Goal: Task Accomplishment & Management: Manage account settings

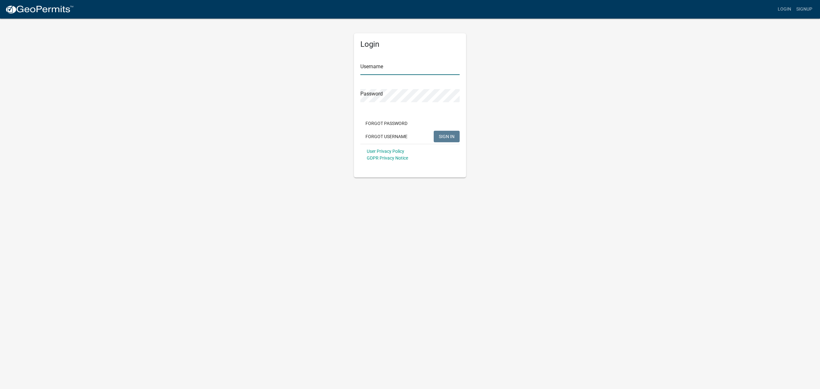
type input "Maame"
click at [453, 133] on button "SIGN IN" at bounding box center [447, 137] width 26 height 12
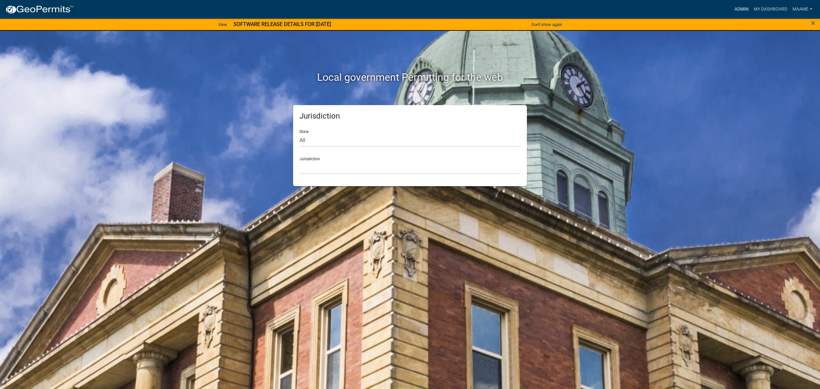
click at [741, 7] on link "Admin" at bounding box center [741, 9] width 19 height 12
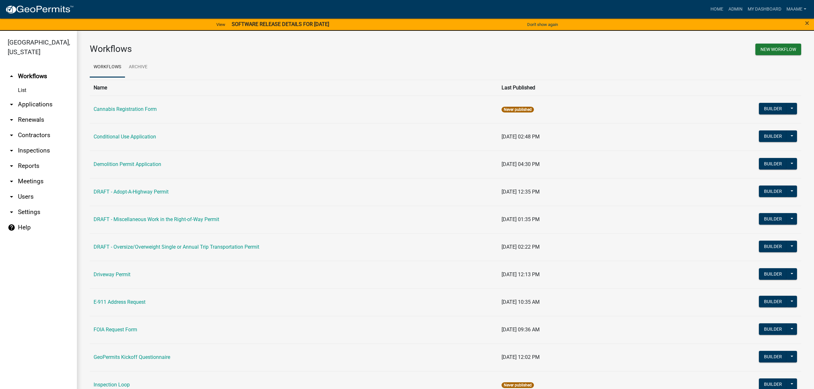
click at [22, 197] on link "arrow_drop_down Users" at bounding box center [38, 196] width 77 height 15
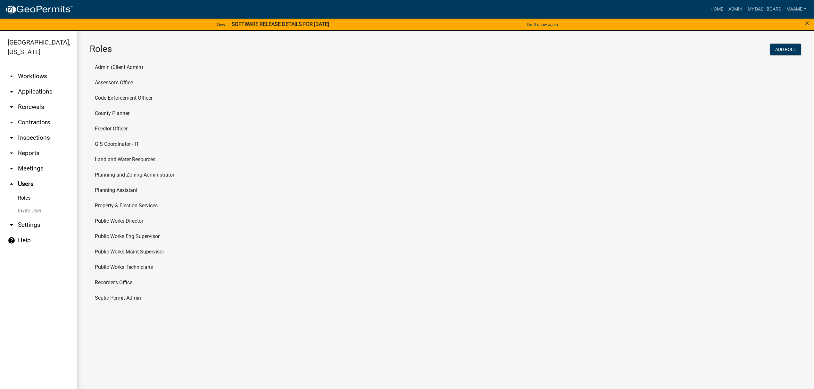
click at [25, 200] on link "Roles" at bounding box center [38, 198] width 77 height 13
click at [105, 281] on li "Recorder's Office" at bounding box center [445, 282] width 711 height 15
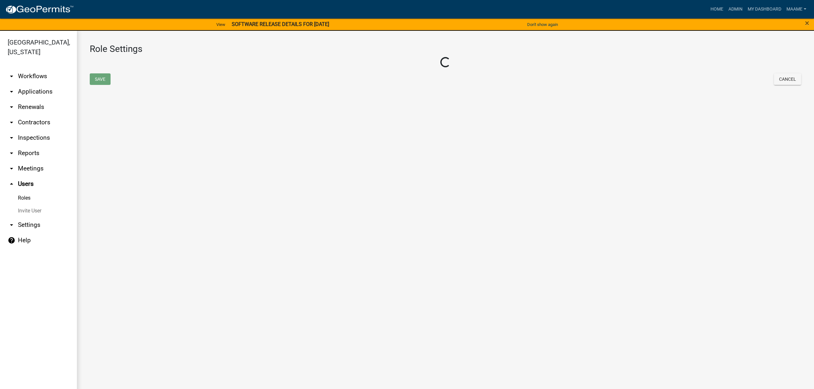
select select "6: light-blue"
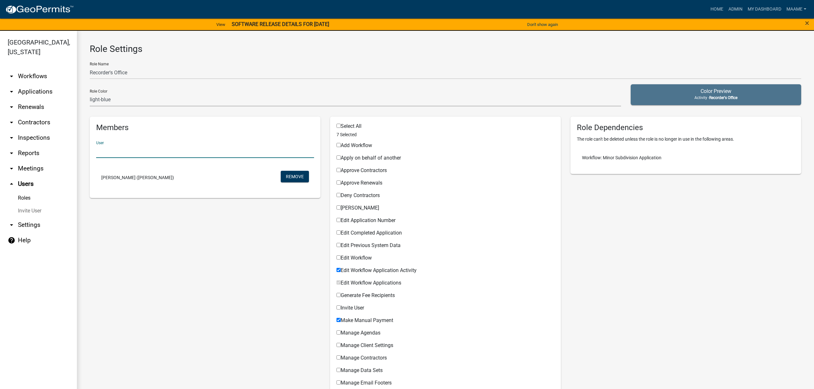
click at [119, 150] on input "text" at bounding box center [205, 151] width 218 height 13
paste input "tzruud"
type input "tzruud"
click at [146, 171] on button "tzruud ([PERSON_NAME] [PERSON_NAME])" at bounding box center [141, 168] width 90 height 15
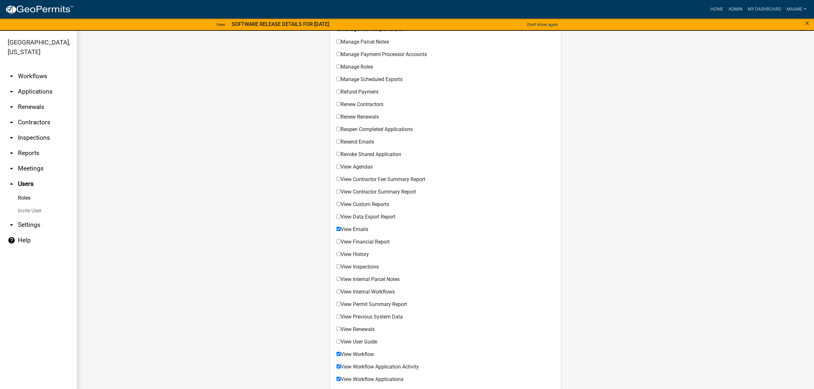
scroll to position [409, 0]
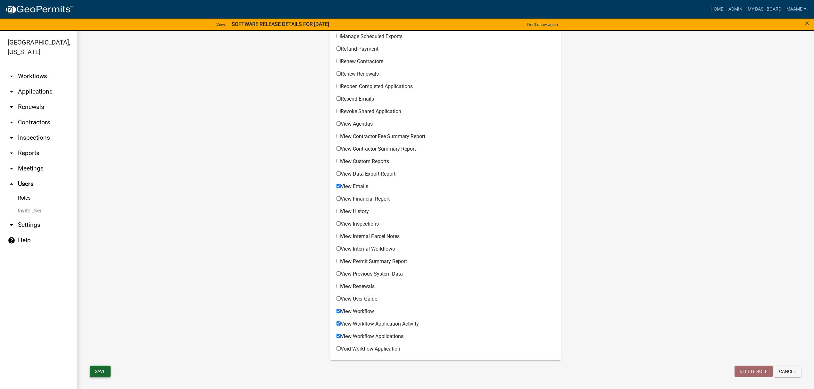
click at [103, 370] on button "Save" at bounding box center [100, 372] width 21 height 12
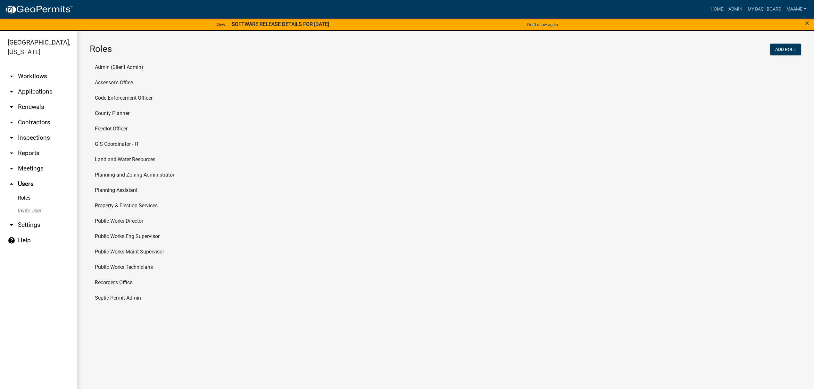
click at [101, 268] on li "Public Works Technicians" at bounding box center [445, 266] width 711 height 15
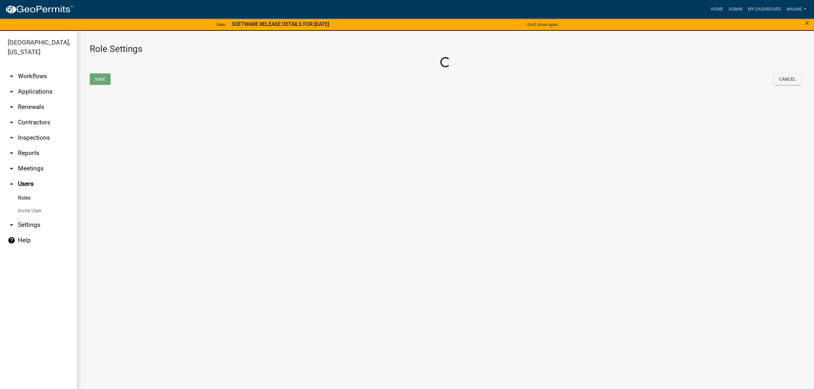
select select "5: purple"
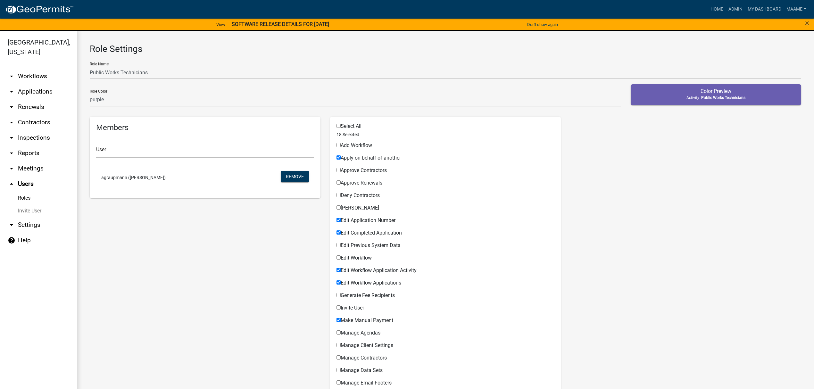
click at [21, 195] on link "Roles" at bounding box center [38, 198] width 77 height 13
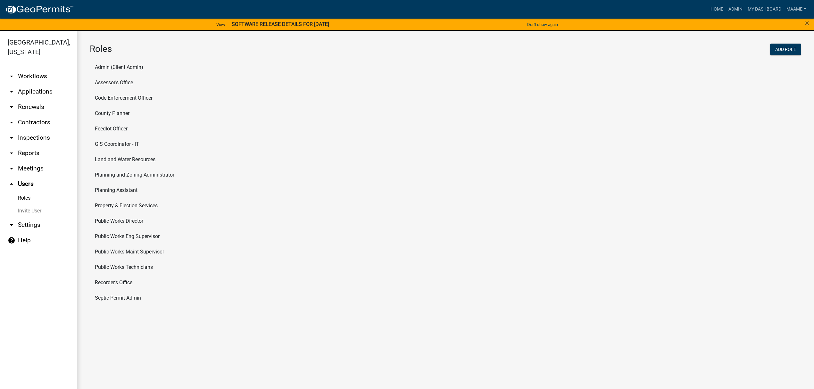
click at [98, 219] on li "Public Works Director" at bounding box center [445, 220] width 711 height 15
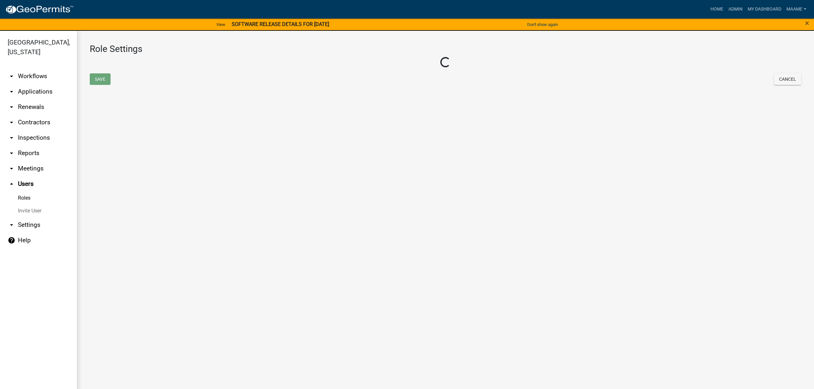
select select "8: light-yellow"
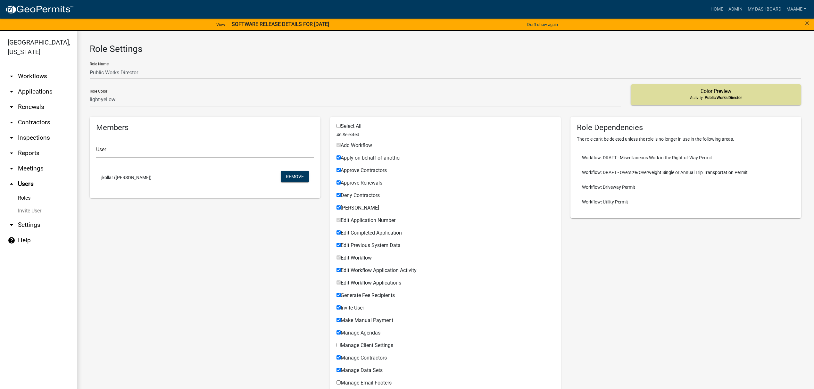
click at [21, 197] on link "Roles" at bounding box center [38, 198] width 77 height 13
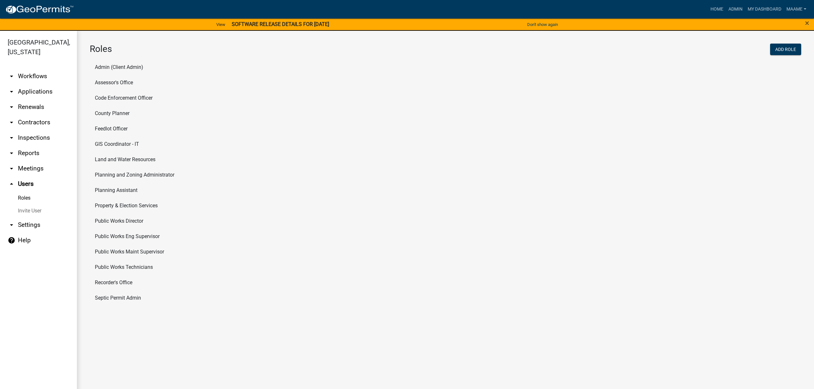
click at [113, 159] on li "Land and Water Resources" at bounding box center [445, 159] width 711 height 15
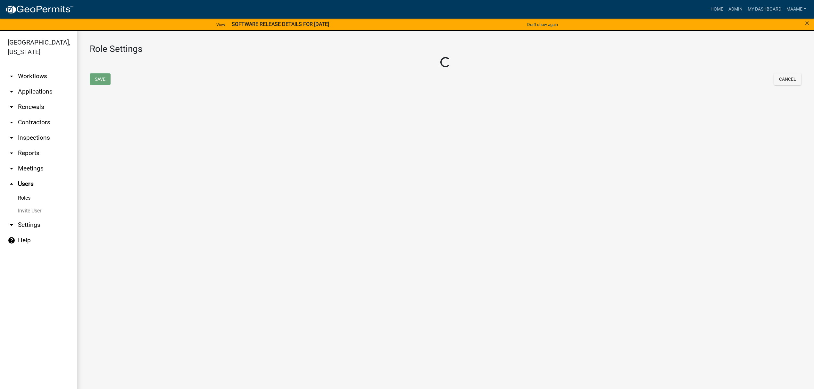
select select "7: light-green"
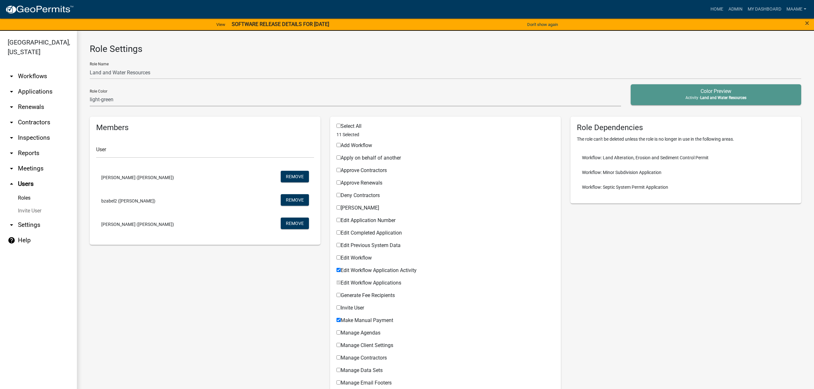
click at [22, 198] on link "Roles" at bounding box center [38, 198] width 77 height 13
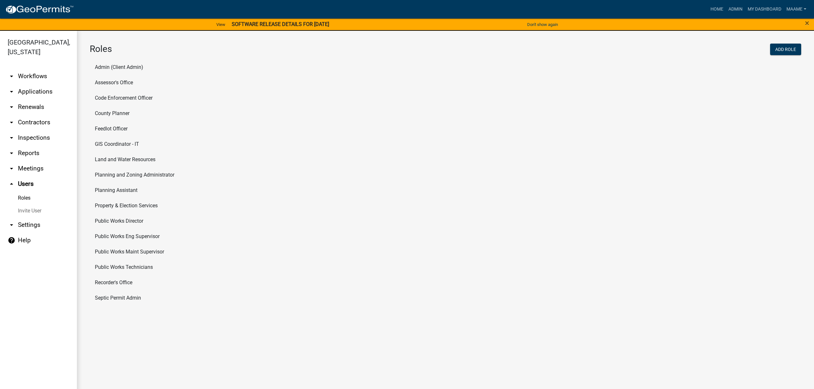
click at [114, 143] on li "GIS Coordinator - IT" at bounding box center [445, 143] width 711 height 15
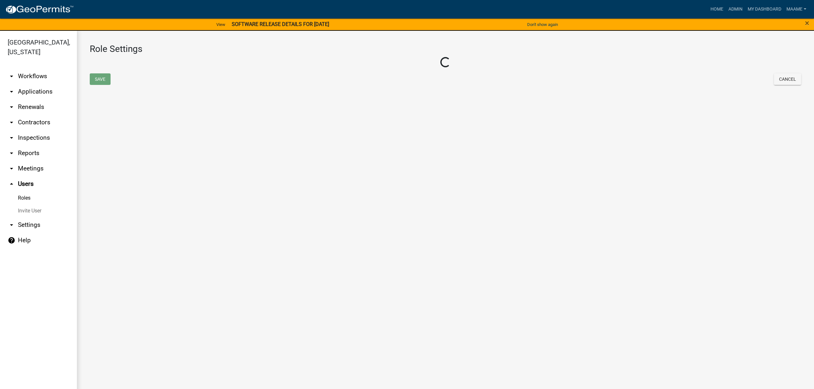
select select "1: green"
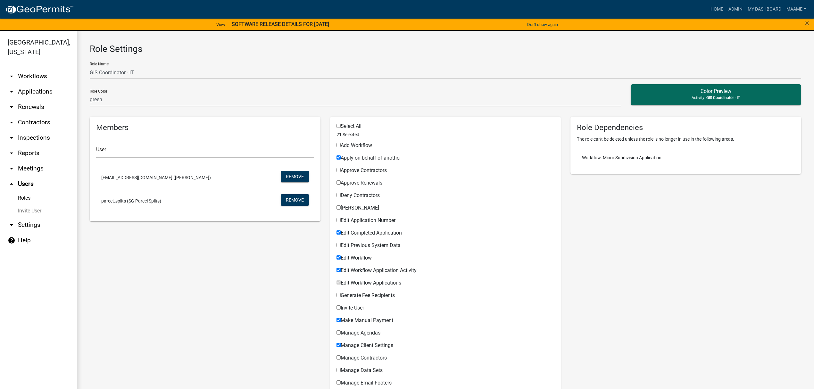
click at [19, 195] on link "Roles" at bounding box center [38, 198] width 77 height 13
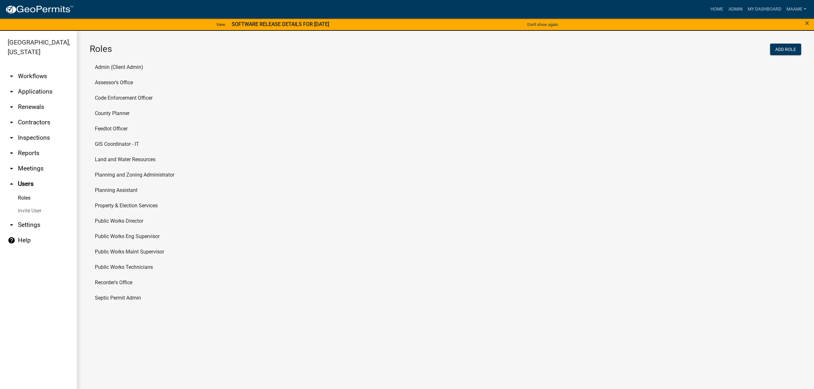
click at [105, 128] on li "Feedlot Officer" at bounding box center [445, 128] width 711 height 15
select select "5: purple"
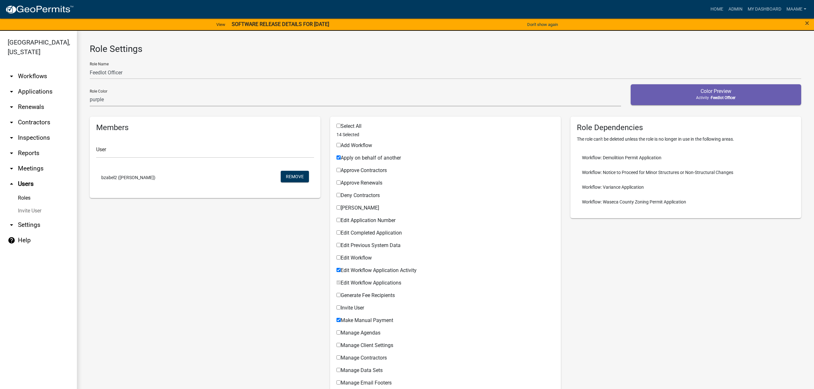
click at [20, 200] on link "Roles" at bounding box center [38, 198] width 77 height 13
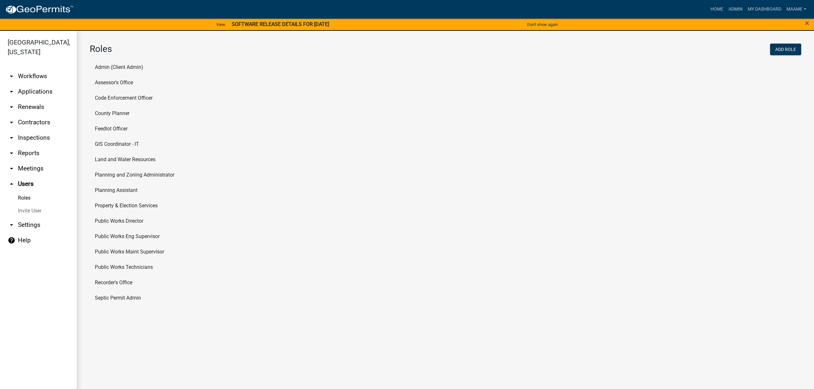
click at [109, 99] on li "Code Enforcement Officer" at bounding box center [445, 97] width 711 height 15
select select "6: light-blue"
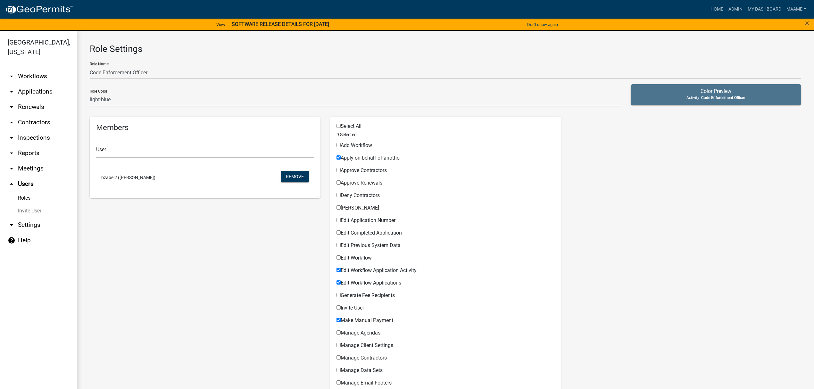
click at [25, 192] on link "Roles" at bounding box center [38, 198] width 77 height 13
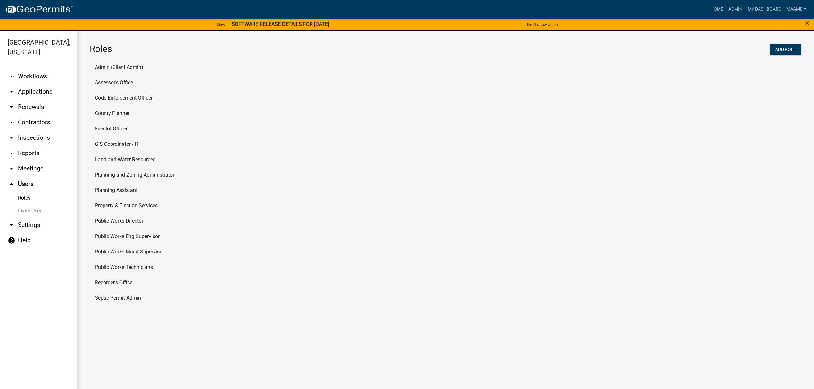
click at [105, 85] on li "Assessor's Office" at bounding box center [445, 82] width 711 height 15
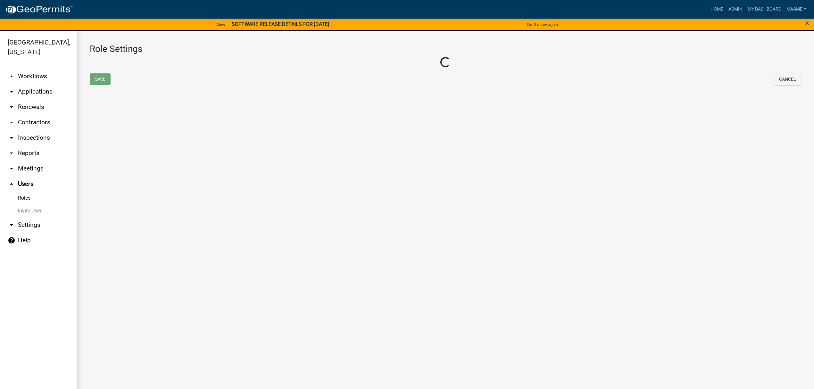
select select "7: light-green"
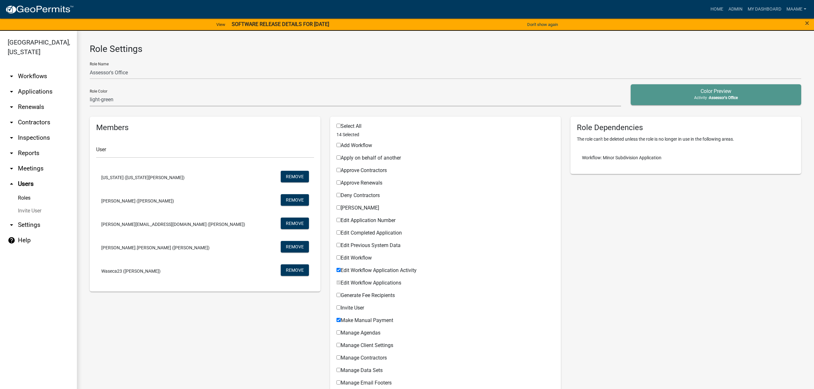
click at [22, 200] on link "Roles" at bounding box center [38, 198] width 77 height 13
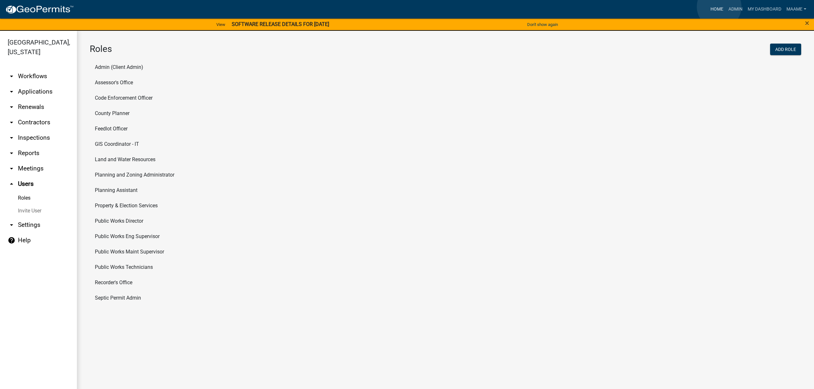
click at [719, 7] on link "Home" at bounding box center [717, 9] width 18 height 12
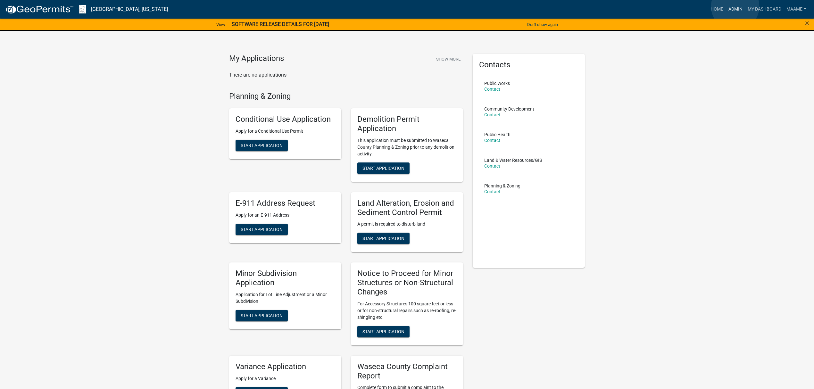
click at [735, 6] on link "Admin" at bounding box center [735, 9] width 19 height 12
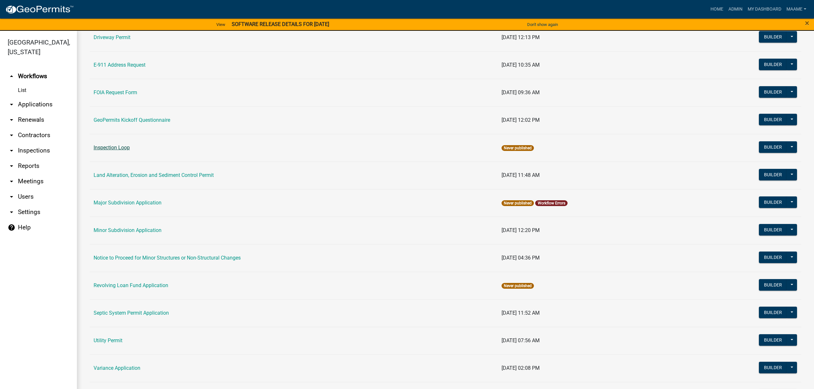
scroll to position [256, 0]
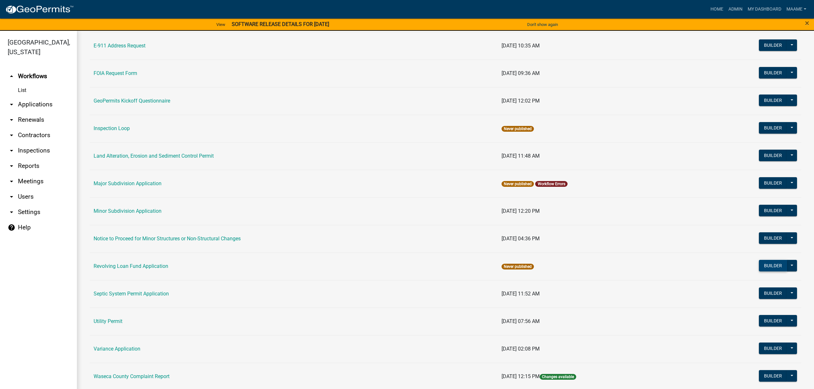
click at [766, 268] on button "Builder" at bounding box center [773, 266] width 28 height 12
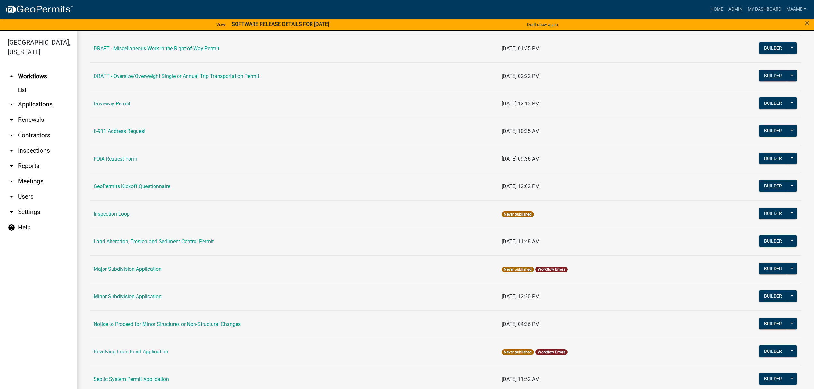
scroll to position [213, 0]
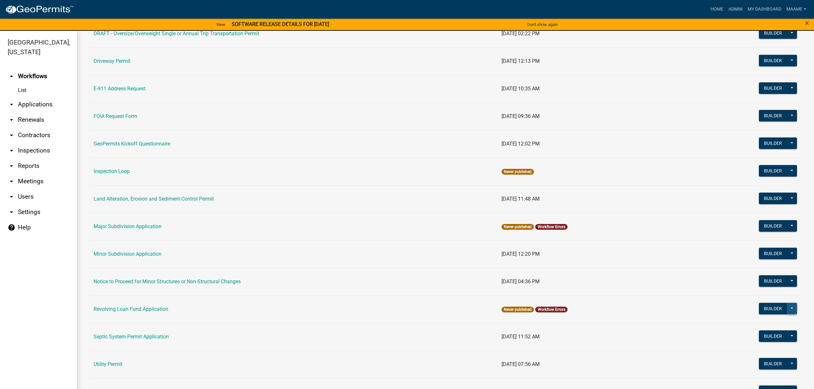
click at [787, 310] on button at bounding box center [792, 309] width 10 height 12
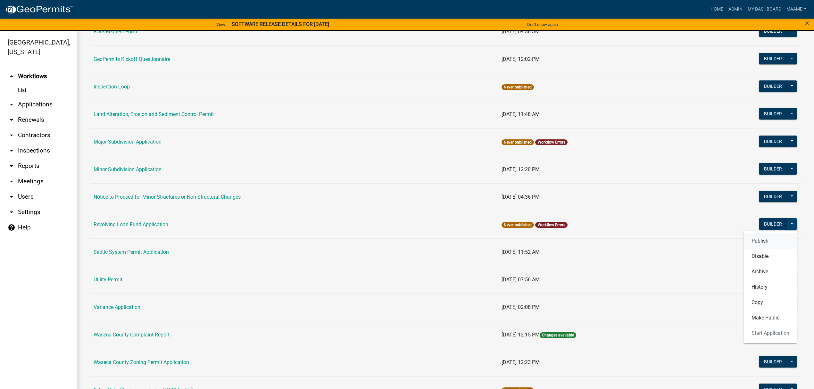
scroll to position [299, 0]
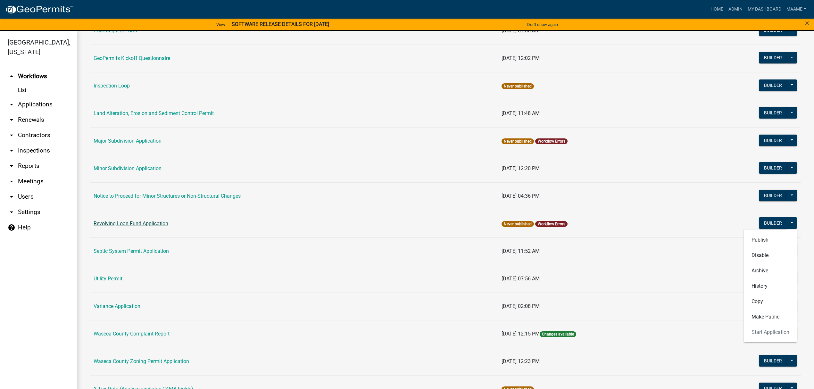
click at [152, 226] on link "Revolving Loan Fund Application" at bounding box center [131, 223] width 75 height 6
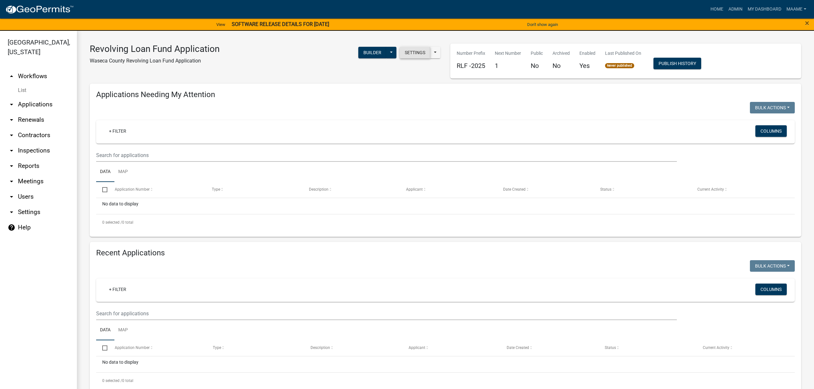
click at [402, 52] on button "Settings" at bounding box center [415, 53] width 31 height 12
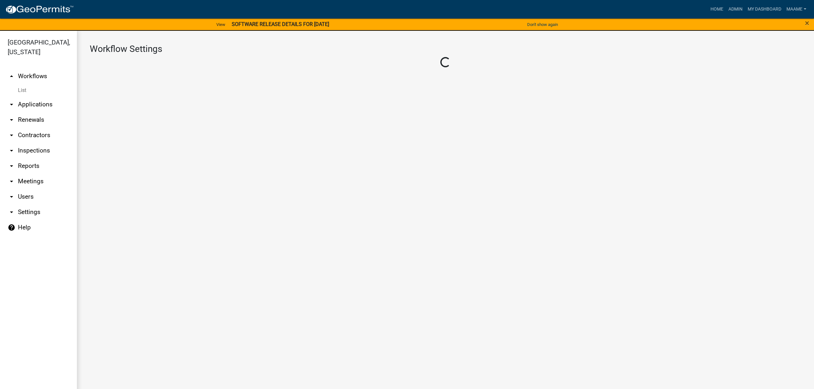
select select "a807208a-f67b-459b-83be-f00693914cf4"
select select "3"
select select
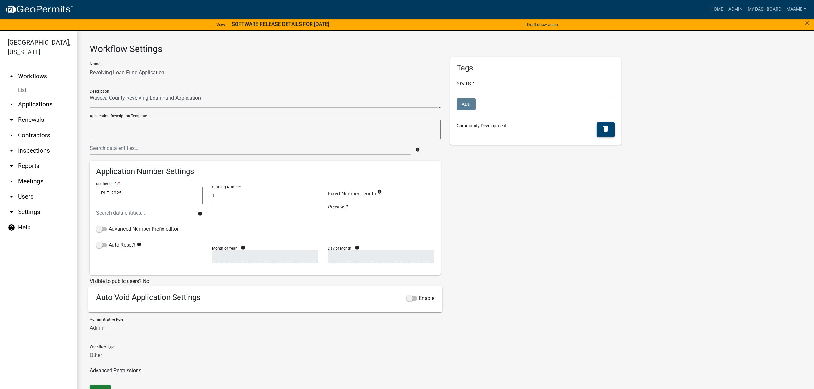
click at [605, 128] on button "delete" at bounding box center [606, 129] width 18 height 14
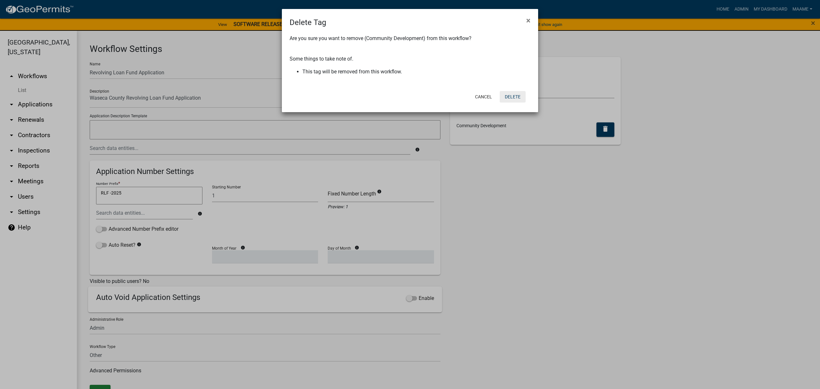
click at [509, 94] on button "Delete" at bounding box center [513, 97] width 26 height 12
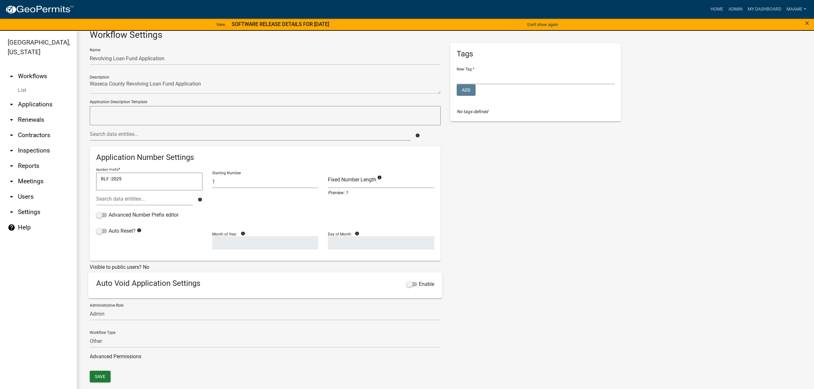
scroll to position [20, 0]
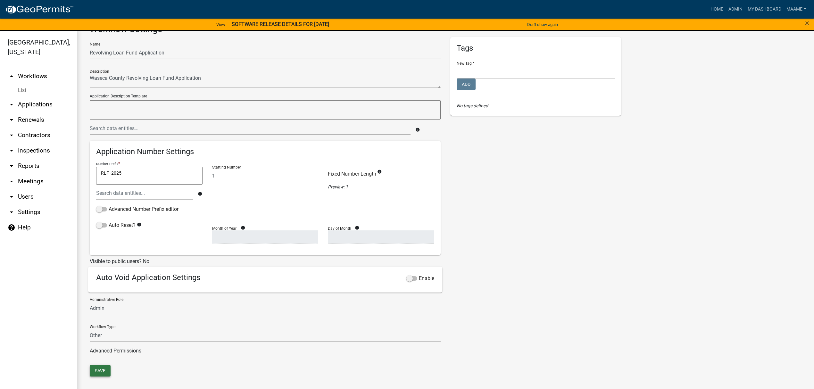
click at [105, 368] on button "Save" at bounding box center [100, 371] width 21 height 12
click at [22, 92] on link "List" at bounding box center [38, 90] width 77 height 13
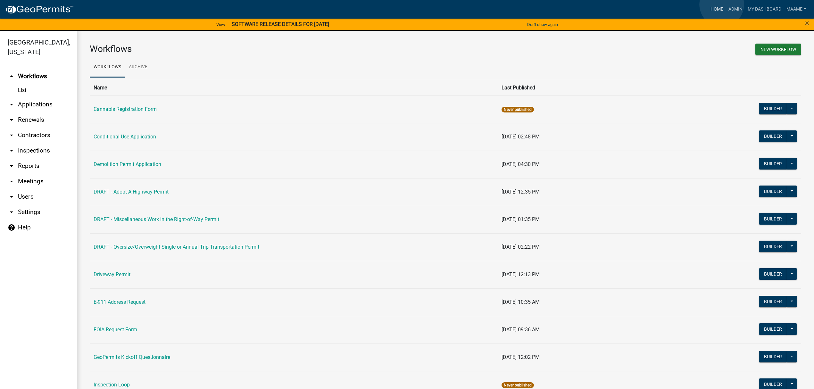
click at [721, 4] on link "Home" at bounding box center [717, 9] width 18 height 12
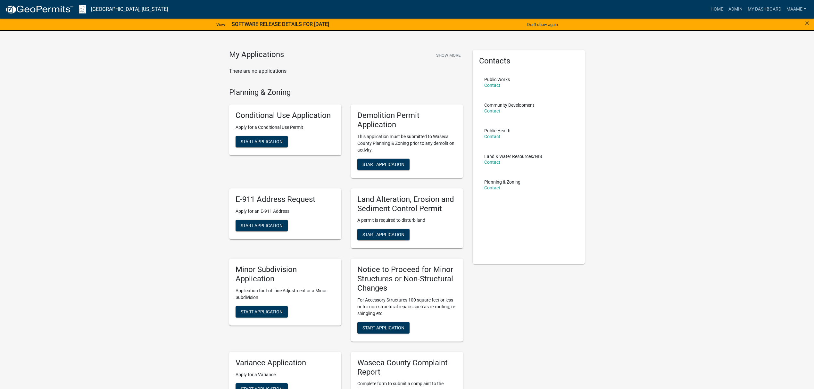
scroll to position [3, 0]
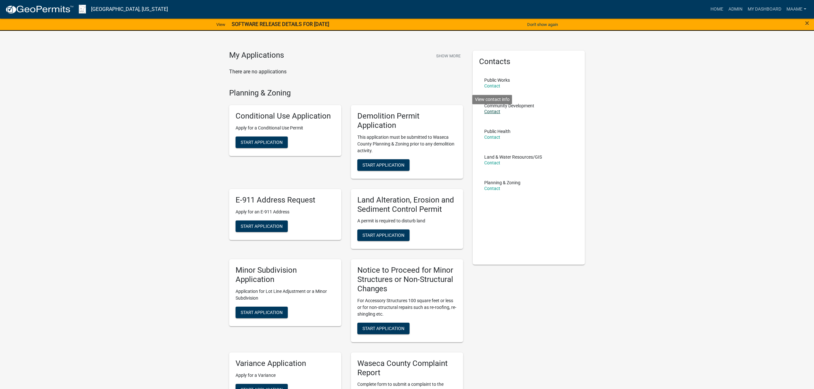
click at [498, 111] on link "Contact" at bounding box center [492, 111] width 16 height 5
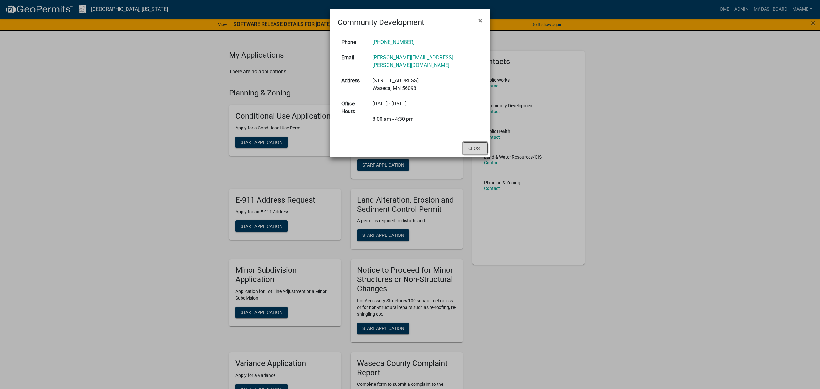
click at [471, 142] on button "Close" at bounding box center [475, 148] width 25 height 12
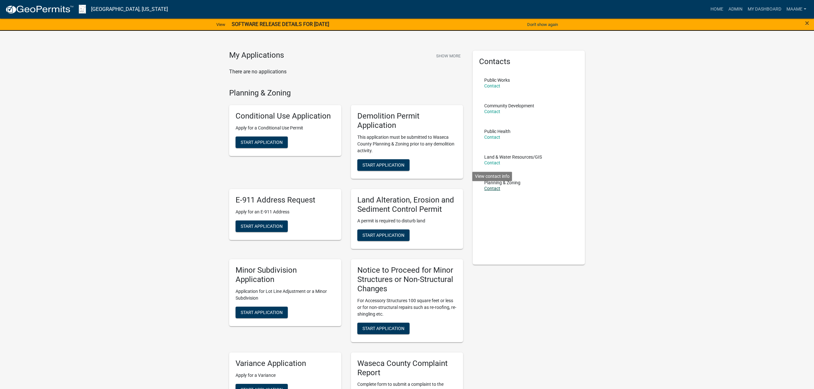
click at [491, 187] on link "Contact" at bounding box center [492, 188] width 16 height 5
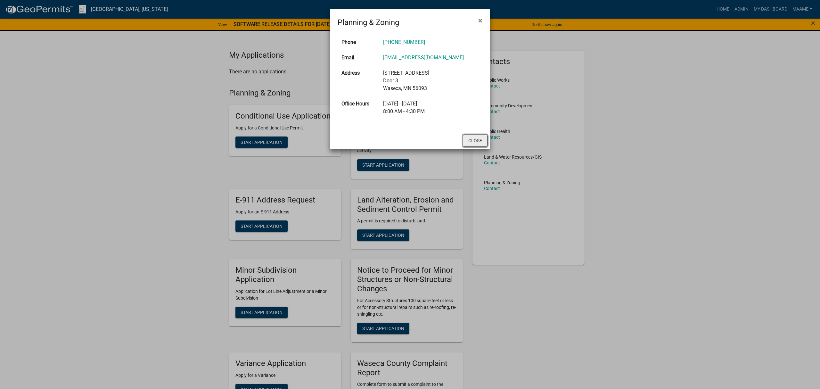
click at [474, 137] on button "Close" at bounding box center [475, 141] width 25 height 12
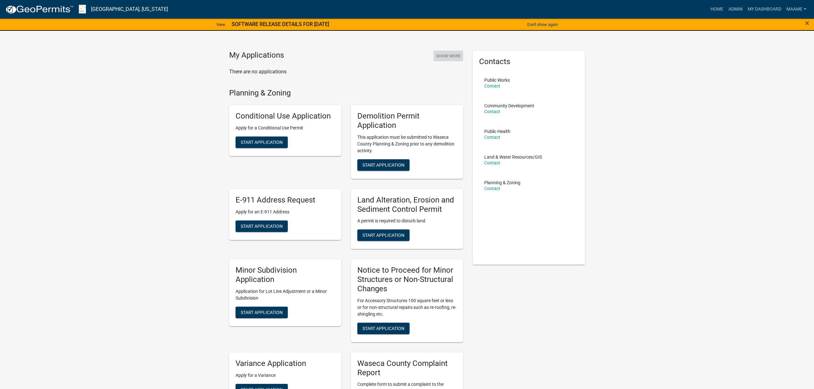
click at [448, 55] on button "Show More" at bounding box center [447, 56] width 29 height 11
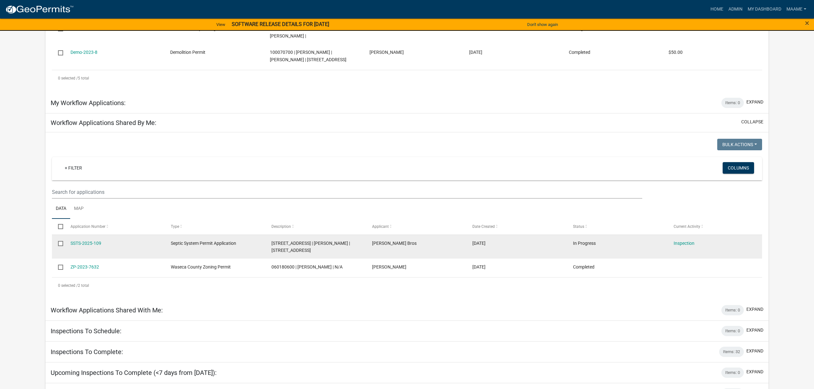
scroll to position [584, 0]
